Goal: Task Accomplishment & Management: Complete application form

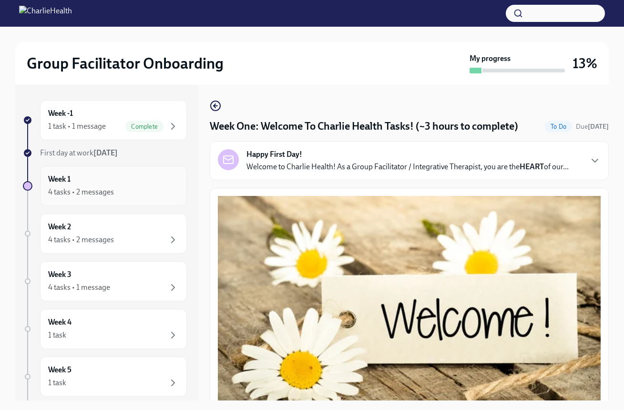
click at [107, 192] on div "4 tasks • 2 messages" at bounding box center [81, 192] width 66 height 10
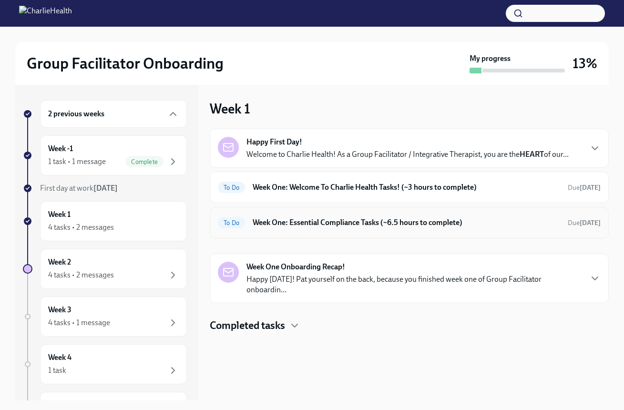
click at [299, 221] on h6 "Week One: Essential Compliance Tasks (~6.5 hours to complete)" at bounding box center [407, 223] width 308 height 10
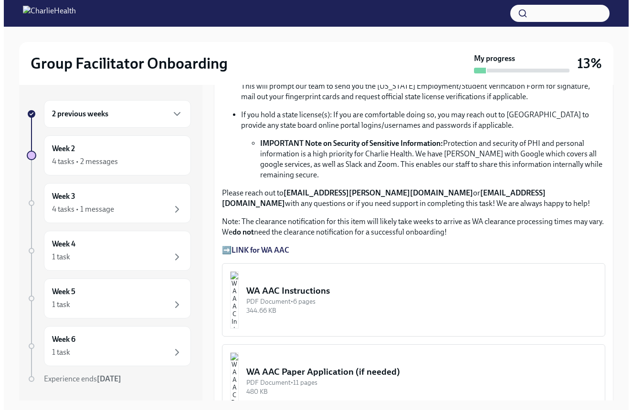
scroll to position [706, 0]
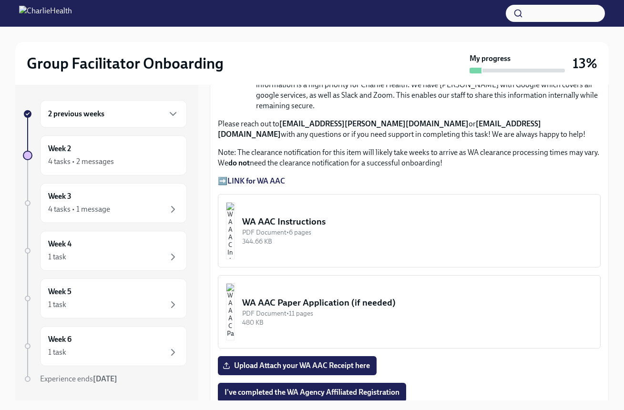
click at [235, 229] on img "button" at bounding box center [230, 230] width 9 height 57
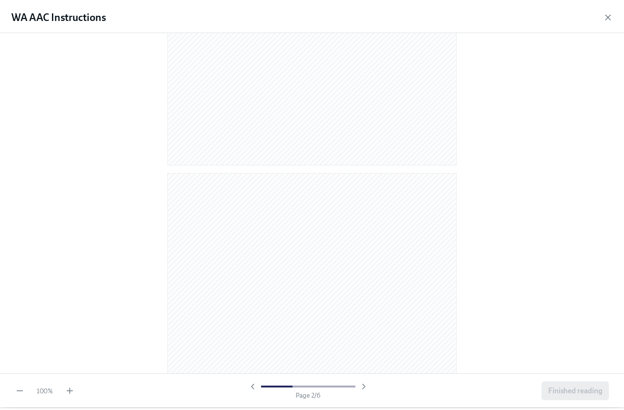
scroll to position [0, 0]
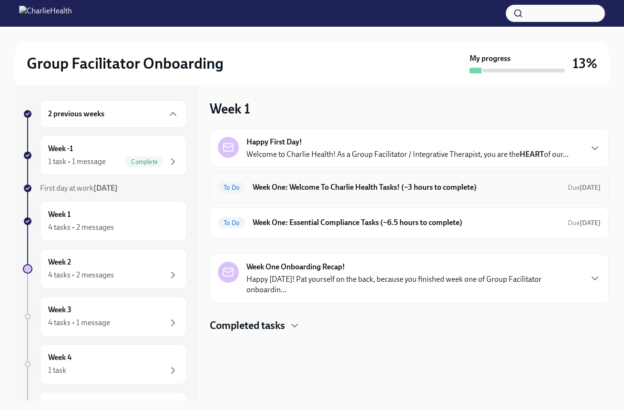
click at [267, 189] on h6 "Week One: Welcome To Charlie Health Tasks! (~3 hours to complete)" at bounding box center [407, 187] width 308 height 10
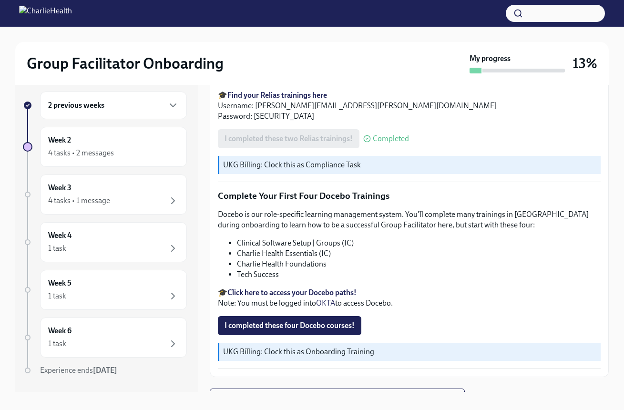
scroll to position [17, 0]
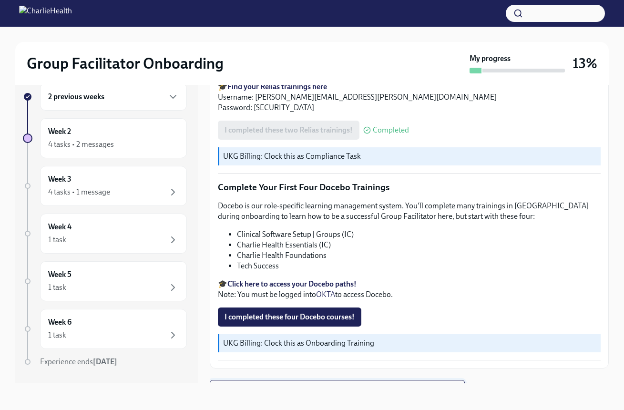
click at [328, 385] on span "Next task : Week One: Essential Compliance Tasks (~6.5 hours to complete)" at bounding box center [337, 390] width 239 height 10
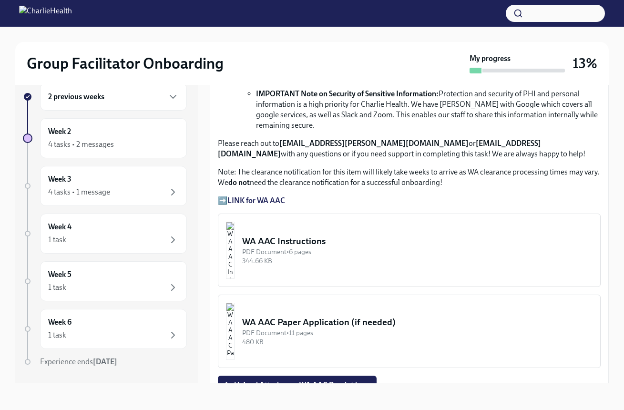
scroll to position [816, 0]
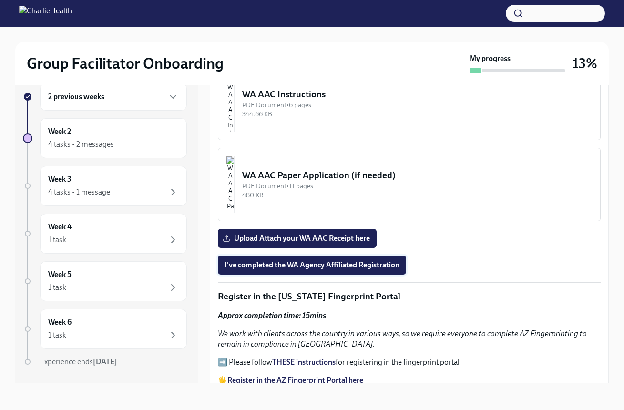
click at [336, 265] on span "I've completed the WA Agency Affiliated Registration" at bounding box center [312, 265] width 175 height 10
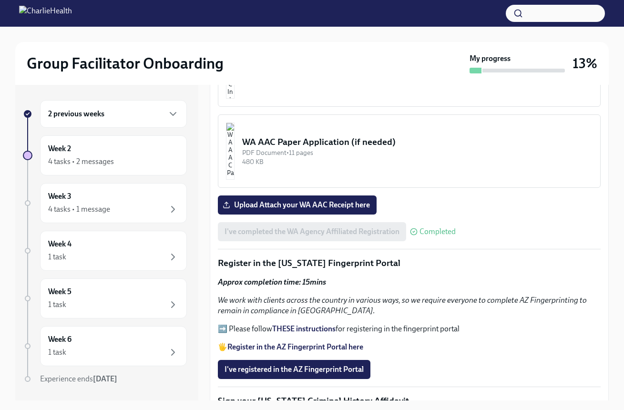
scroll to position [882, 0]
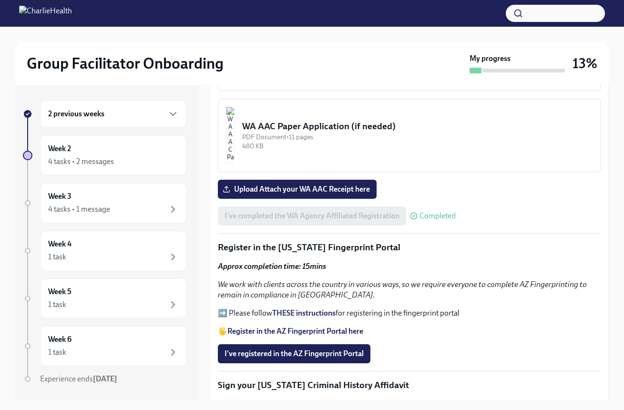
click at [330, 309] on strong "THESE instructions" at bounding box center [303, 313] width 63 height 9
click at [280, 328] on strong "Register in the AZ Fingerprint Portal here" at bounding box center [296, 331] width 136 height 9
click at [285, 327] on strong "Register in the AZ Fingerprint Portal here" at bounding box center [296, 331] width 136 height 9
click at [290, 349] on span "I've registered in the AZ Fingerprint Portal" at bounding box center [294, 354] width 139 height 10
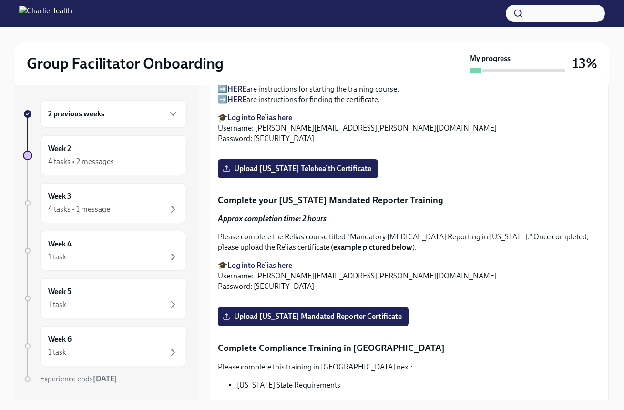
scroll to position [1522, 0]
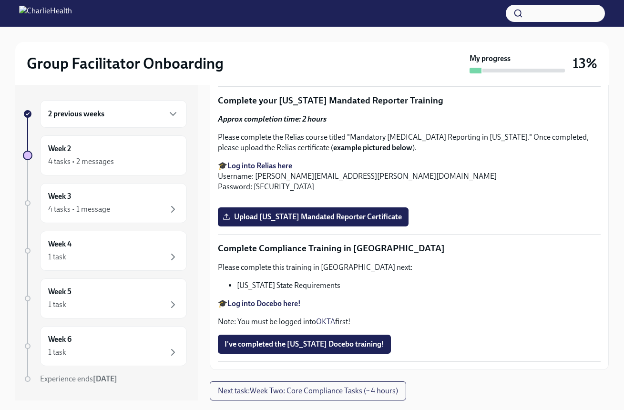
click at [294, 74] on span "Upload [US_STATE] Telehealth Certificate" at bounding box center [298, 69] width 147 height 10
click at [0, 0] on input "Upload [US_STATE] Telehealth Certificate" at bounding box center [0, 0] width 0 height 0
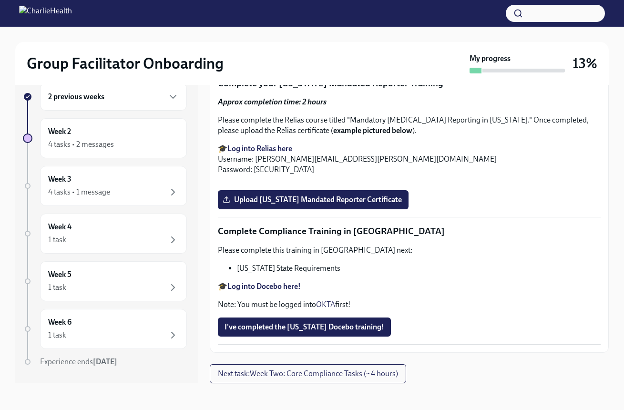
scroll to position [1704, 0]
drag, startPoint x: 350, startPoint y: 187, endPoint x: 512, endPoint y: 192, distance: 162.3
click at [512, 136] on p "Please complete the Relias course titled "Mandatory [MEDICAL_DATA] Reporting in…" at bounding box center [409, 125] width 383 height 21
copy p "Mandatory [MEDICAL_DATA] Reporting in [US_STATE]"
